Goal: Task Accomplishment & Management: Manage account settings

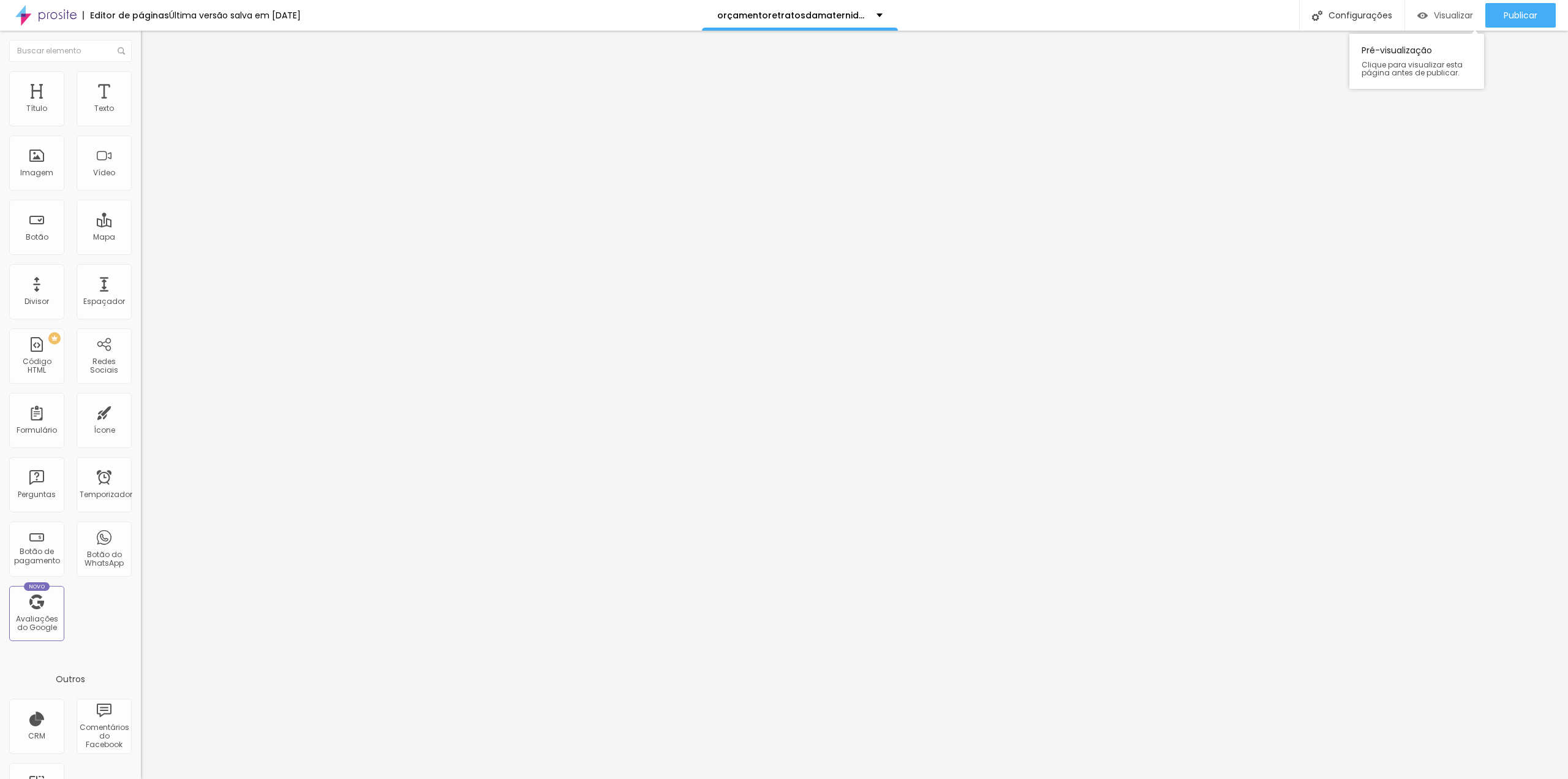
click at [1450, 15] on font "Visualizar" at bounding box center [1454, 15] width 39 height 12
click at [1532, 4] on div "Publicar" at bounding box center [1520, 15] width 33 height 25
click at [1435, 7] on div "Visualizar" at bounding box center [1445, 15] width 56 height 25
click at [857, 20] on div "orçamentoretratosdamaternidade" at bounding box center [814, 15] width 196 height 31
click at [995, 14] on div "Editor de páginas Alterações salvas automaticamente orçamentoretratosdamaternid…" at bounding box center [784, 15] width 1568 height 31
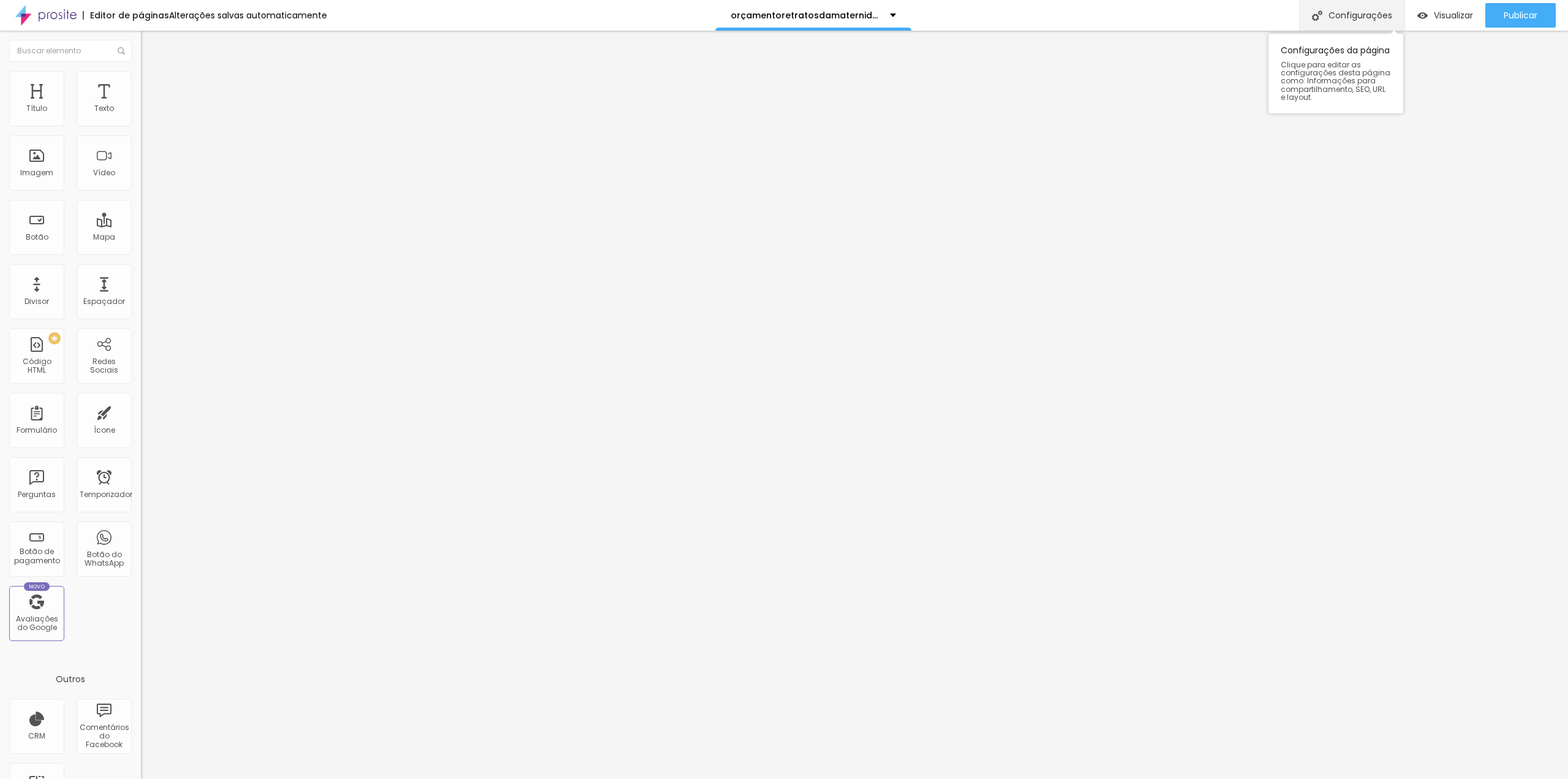
click at [1337, 14] on font "Configurações" at bounding box center [1360, 15] width 64 height 12
drag, startPoint x: 592, startPoint y: 274, endPoint x: 632, endPoint y: 291, distance: 43.5
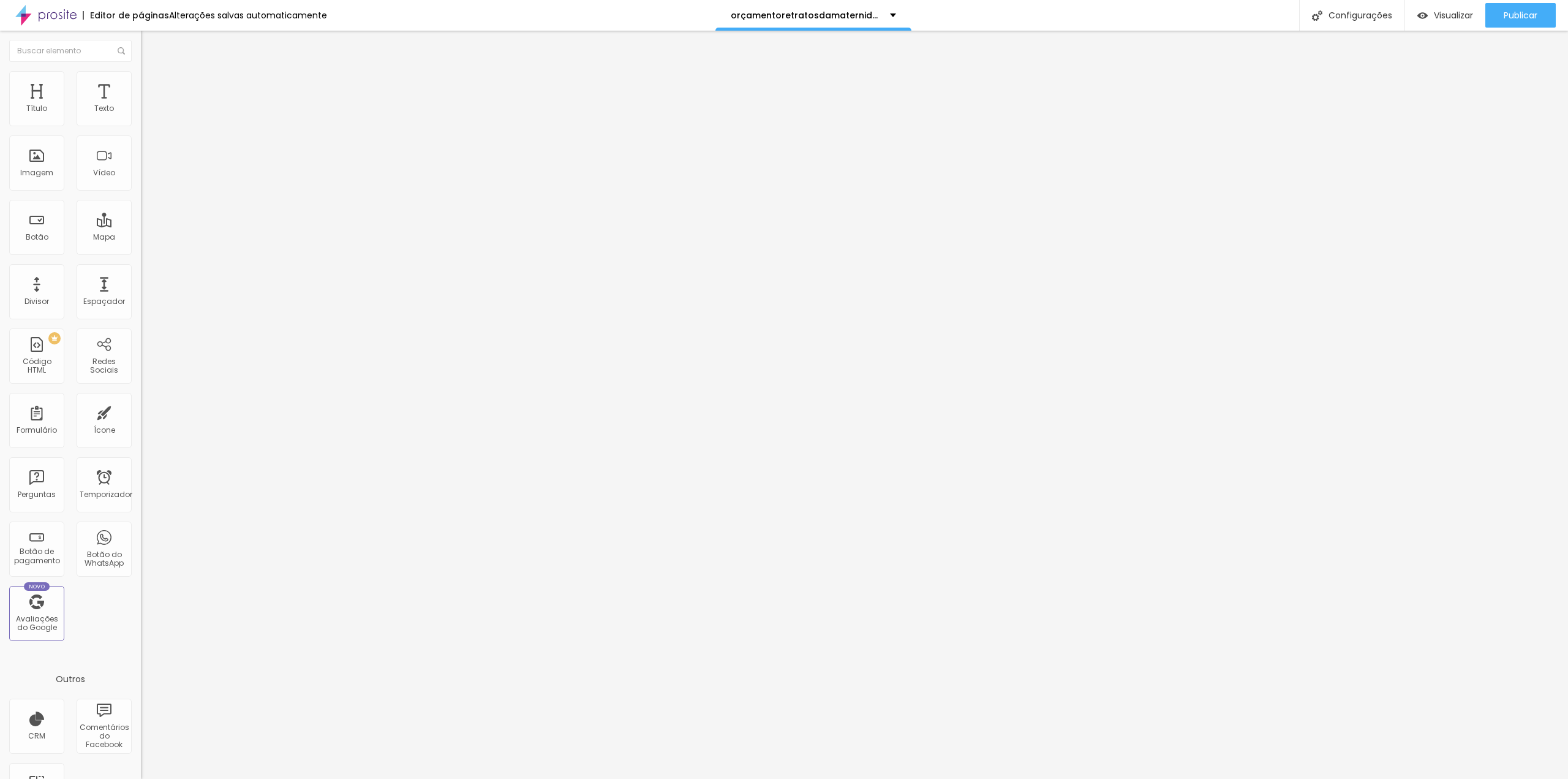
type input "E"
type input "Experiência Retrato da Maternidade"
drag, startPoint x: 769, startPoint y: 536, endPoint x: 801, endPoint y: 530, distance: 32.6
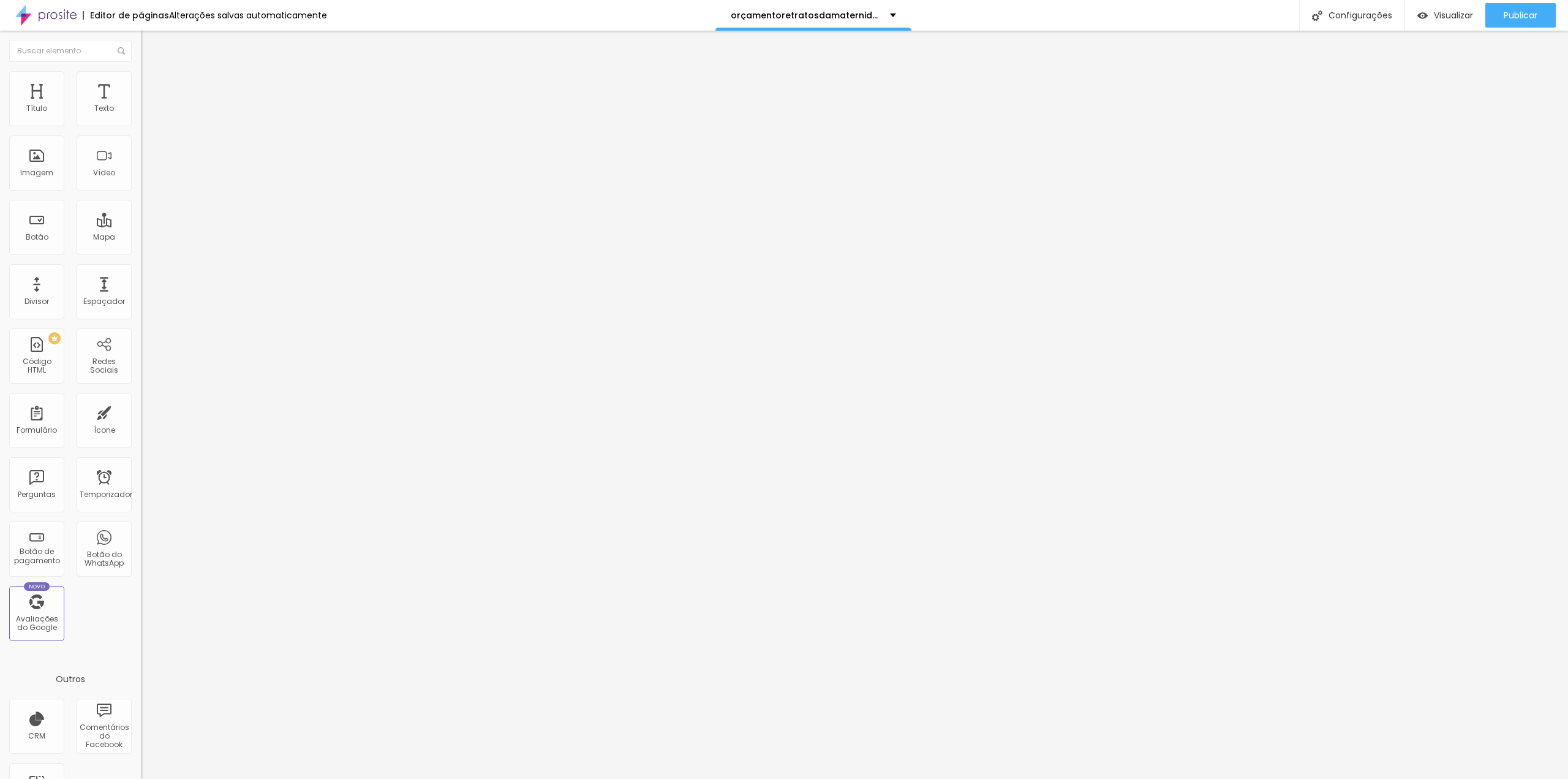
click at [1004, 778] on div at bounding box center [784, 791] width 1568 height 11
click at [1443, 7] on div "Visualizar" at bounding box center [1445, 15] width 56 height 25
